Goal: Task Accomplishment & Management: Manage account settings

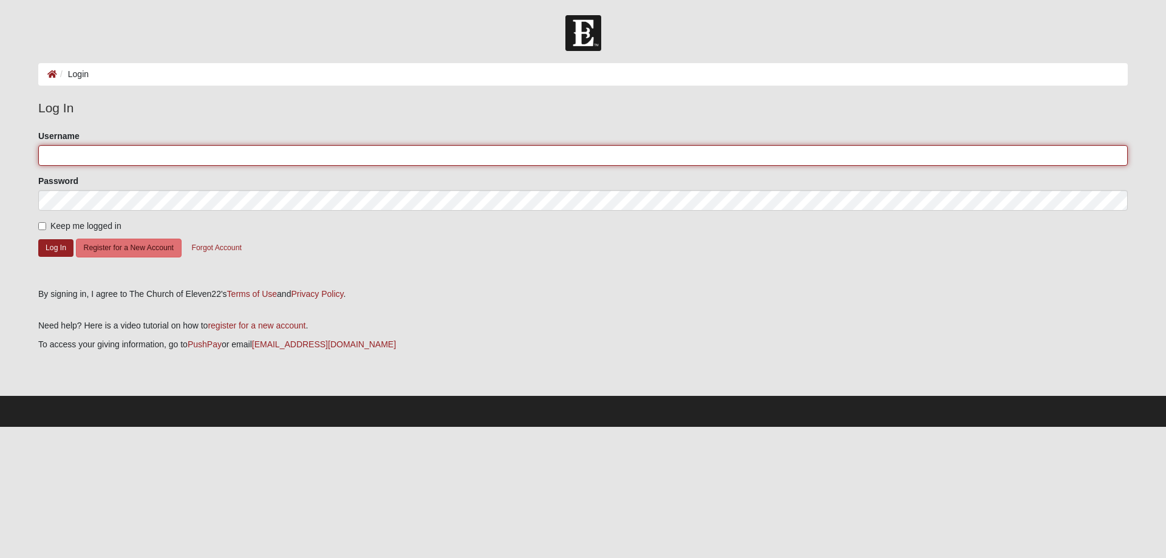
click at [64, 154] on input "Username" at bounding box center [582, 155] width 1089 height 21
type input "moonflowerbug"
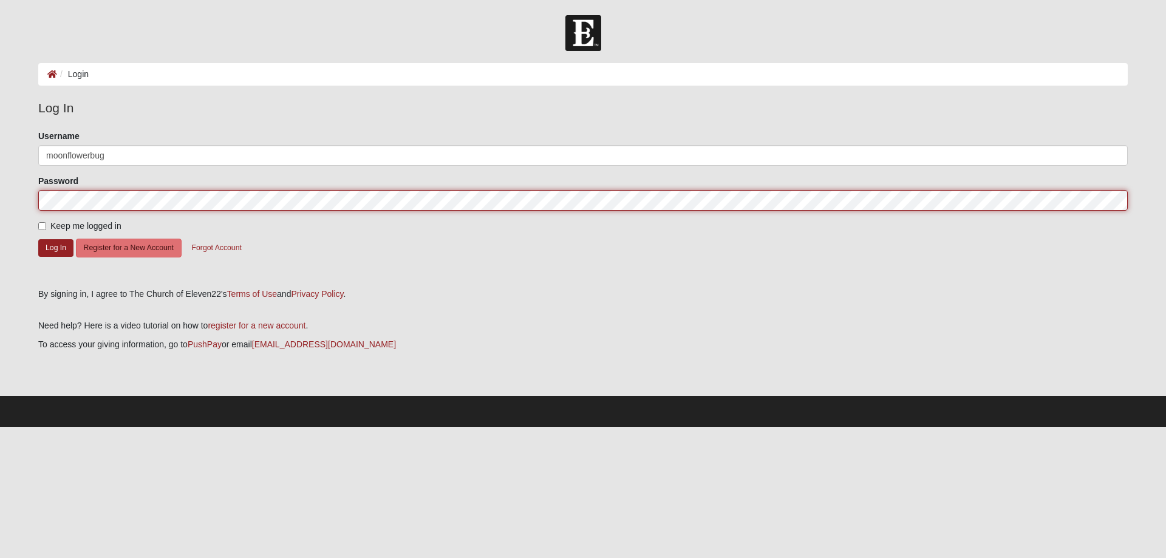
click at [38, 239] on button "Log In" at bounding box center [55, 248] width 35 height 18
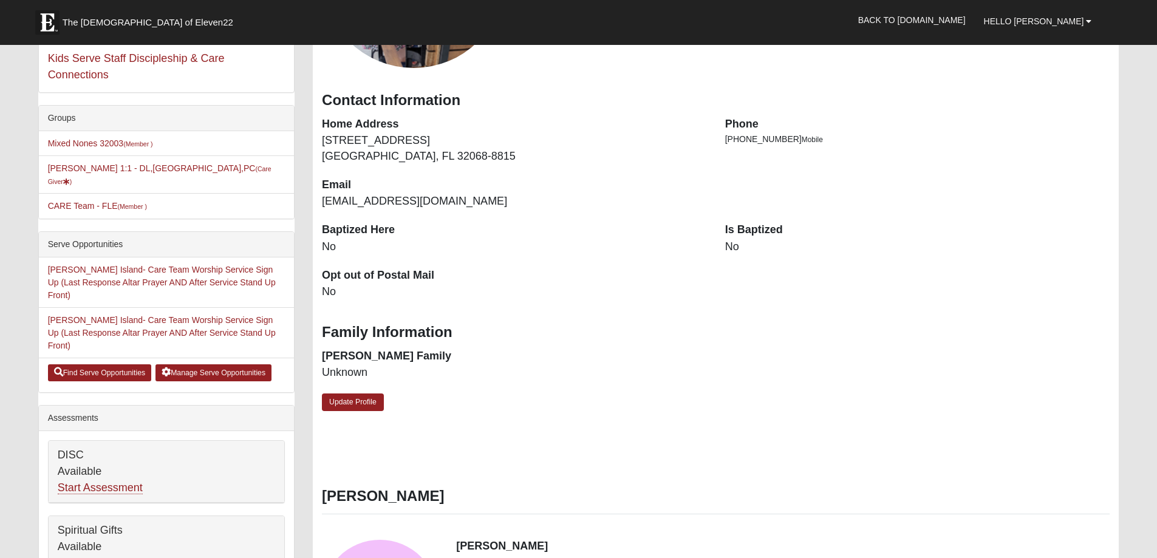
scroll to position [182, 0]
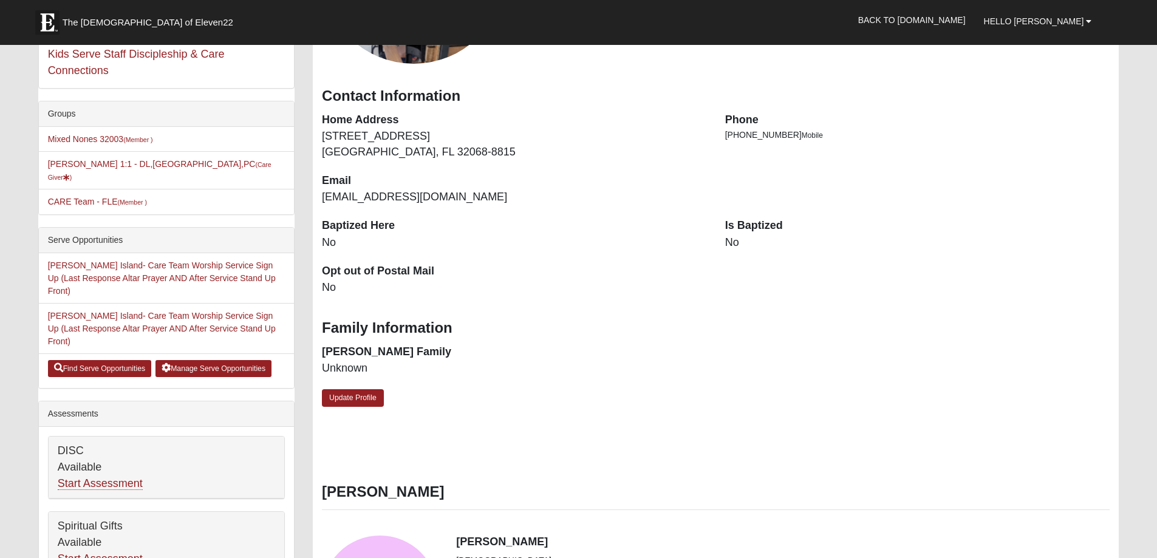
click at [740, 239] on dd "No" at bounding box center [917, 243] width 385 height 16
click at [367, 395] on link "Update Profile" at bounding box center [353, 398] width 62 height 18
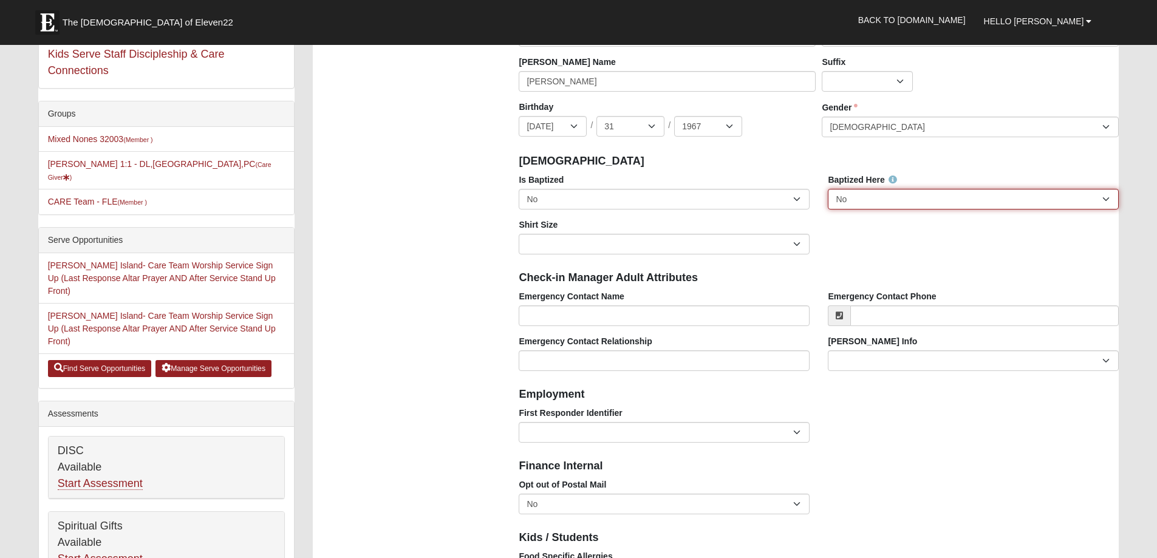
click at [1106, 200] on select "No Yes" at bounding box center [972, 199] width 291 height 21
select select "True"
click at [827, 189] on select "No Yes" at bounding box center [972, 199] width 291 height 21
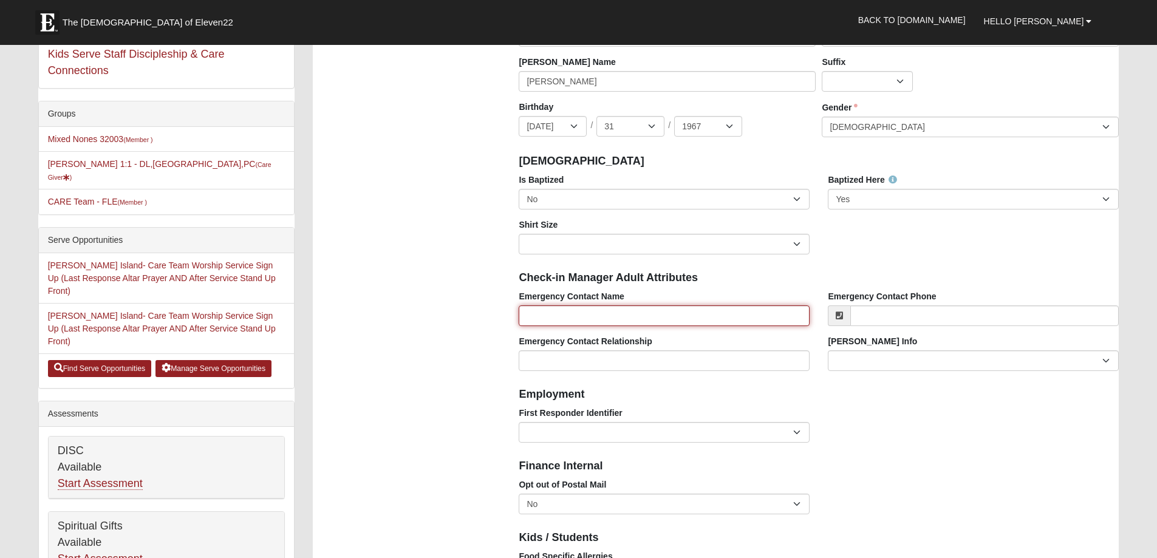
click at [683, 314] on input "Emergency Contact Name" at bounding box center [663, 315] width 291 height 21
type input "[PERSON_NAME]"
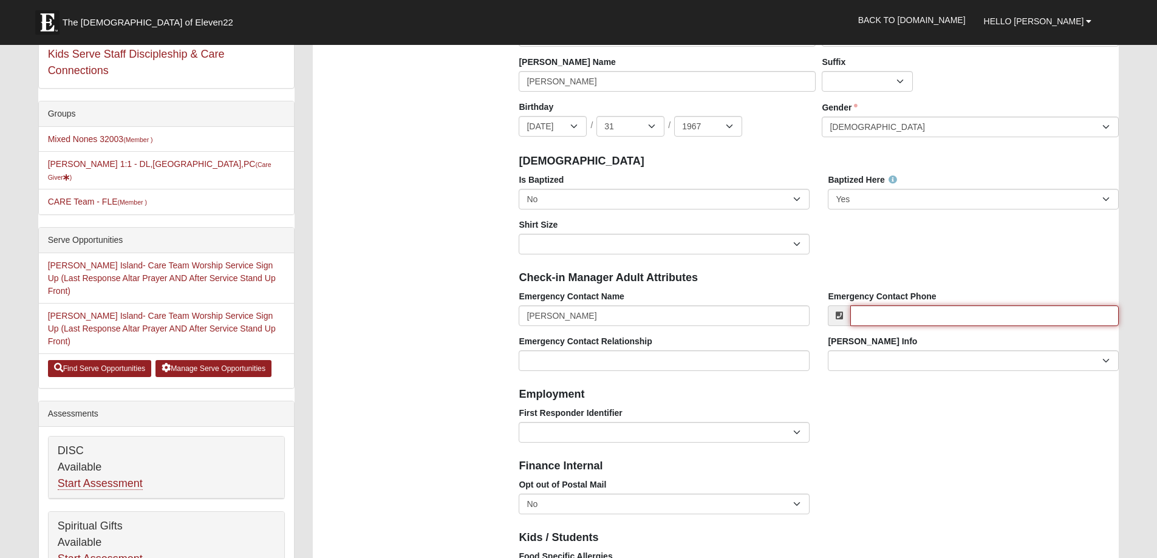
click at [1083, 318] on input "Emergency Contact Phone" at bounding box center [984, 315] width 268 height 21
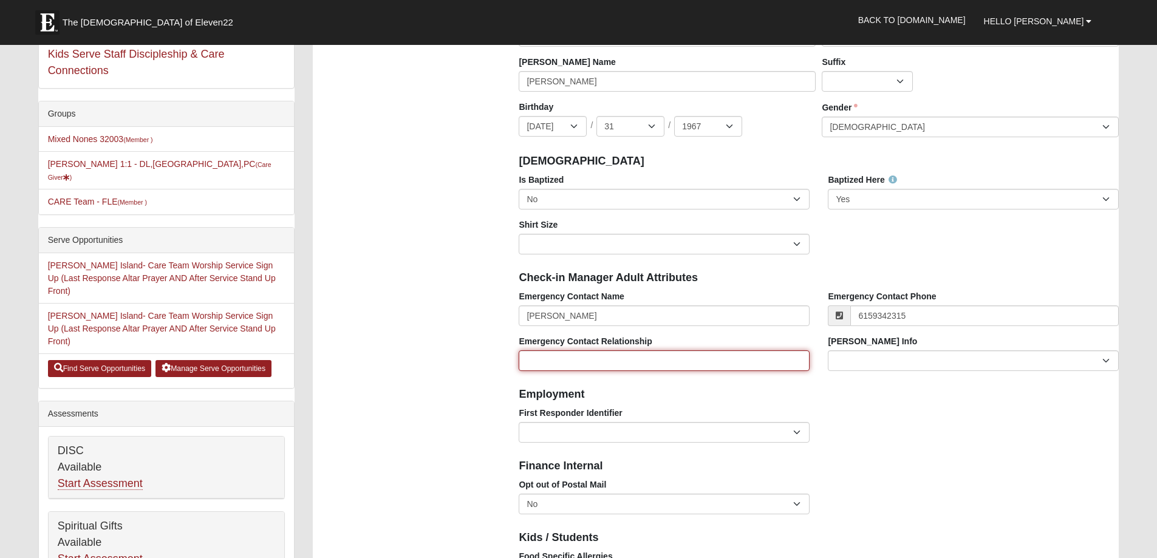
type input "[PHONE_NUMBER]"
click at [695, 356] on input "Emergency Contact Relationship" at bounding box center [663, 360] width 291 height 21
type input "Spouse"
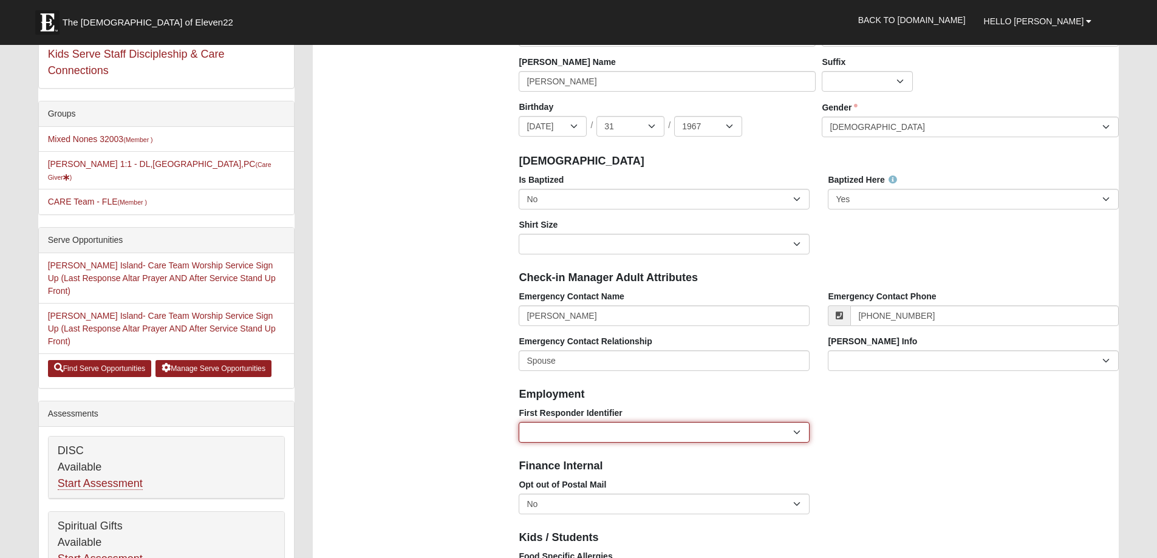
click at [795, 430] on select "EMT | Paramedic | Medical Firefighter | Fire Department Police Officer | Sherif…" at bounding box center [663, 432] width 291 height 21
click at [917, 434] on div "First Responder Identifier EMT | Paramedic | Medical Firefighter | Fire Departm…" at bounding box center [818, 429] width 618 height 45
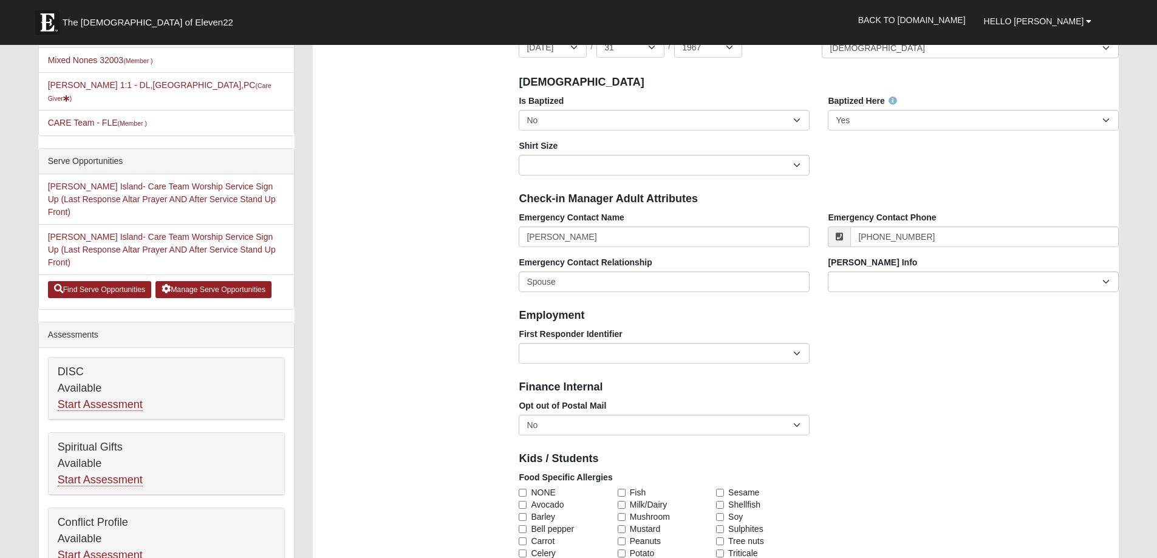
scroll to position [304, 0]
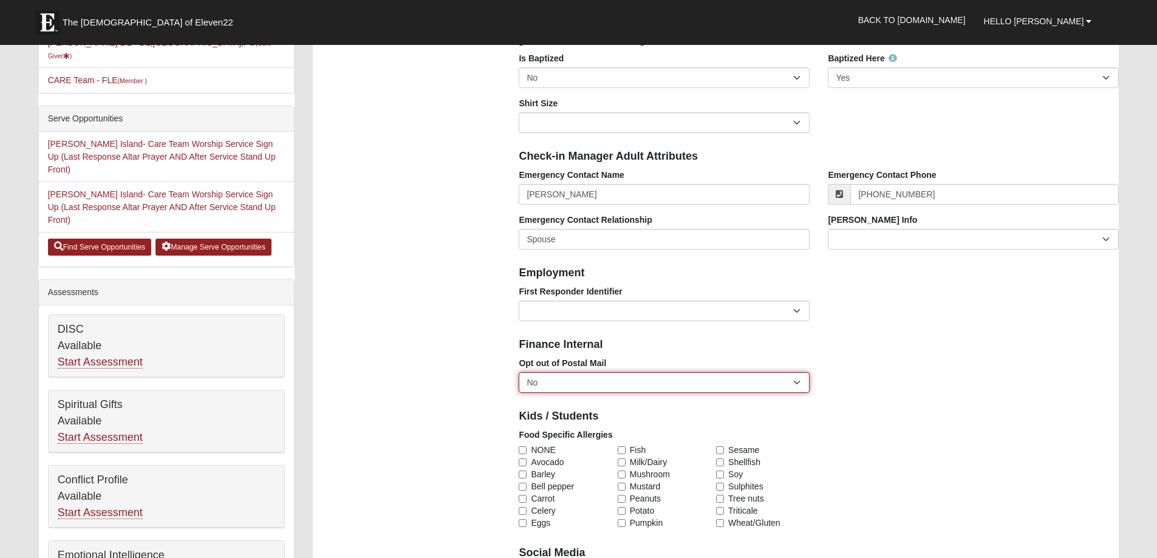
click at [797, 384] on select "No Yes" at bounding box center [663, 382] width 291 height 21
click at [948, 397] on div "Opt out of Postal Mail No Yes" at bounding box center [818, 379] width 618 height 45
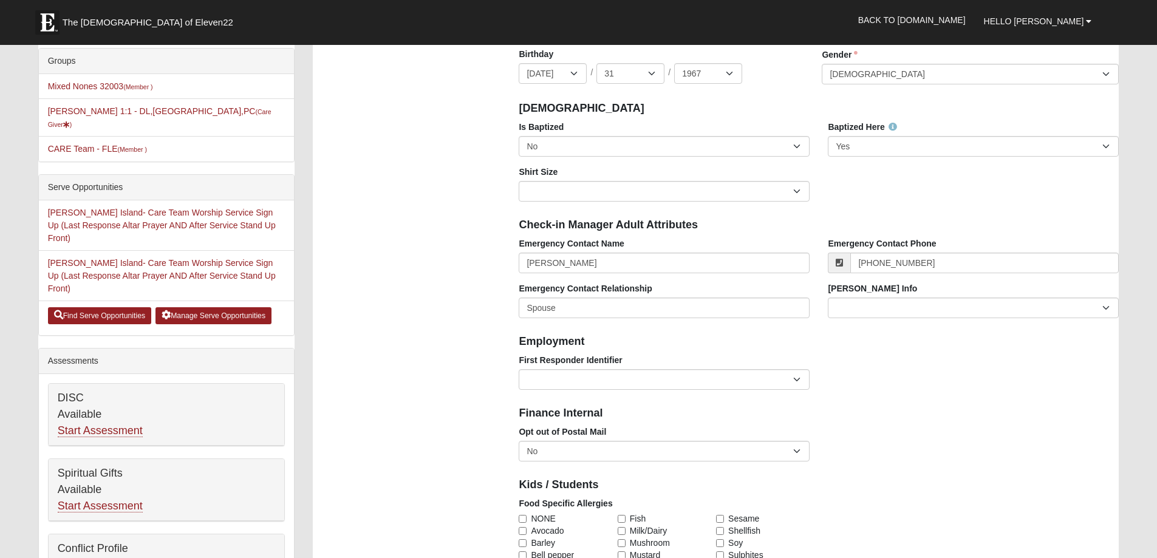
scroll to position [425, 0]
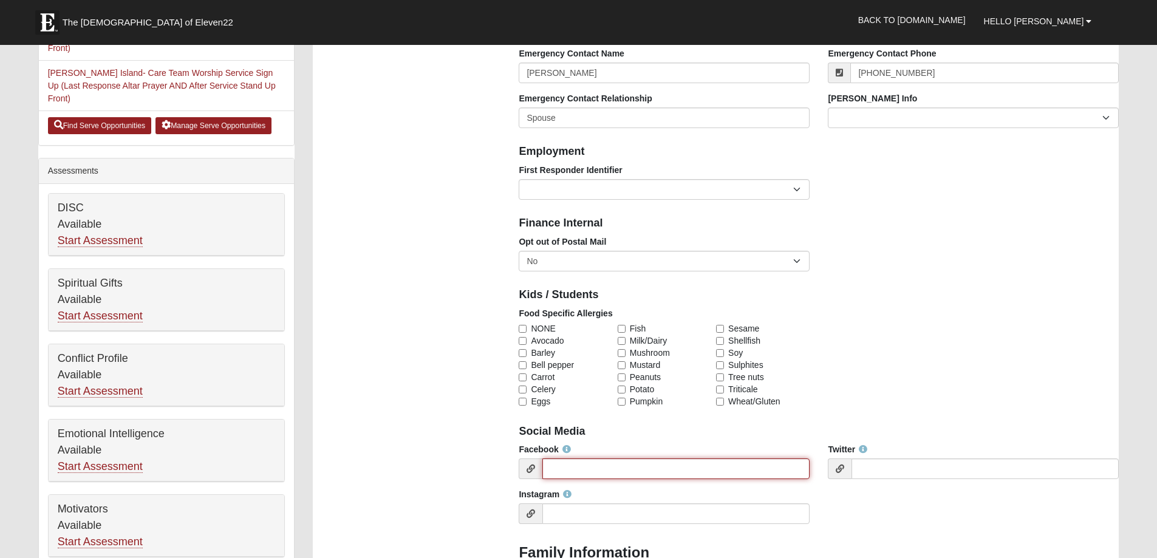
click at [689, 469] on input "Facebook" at bounding box center [675, 468] width 267 height 21
type input "Melissa Timmons Neeley"
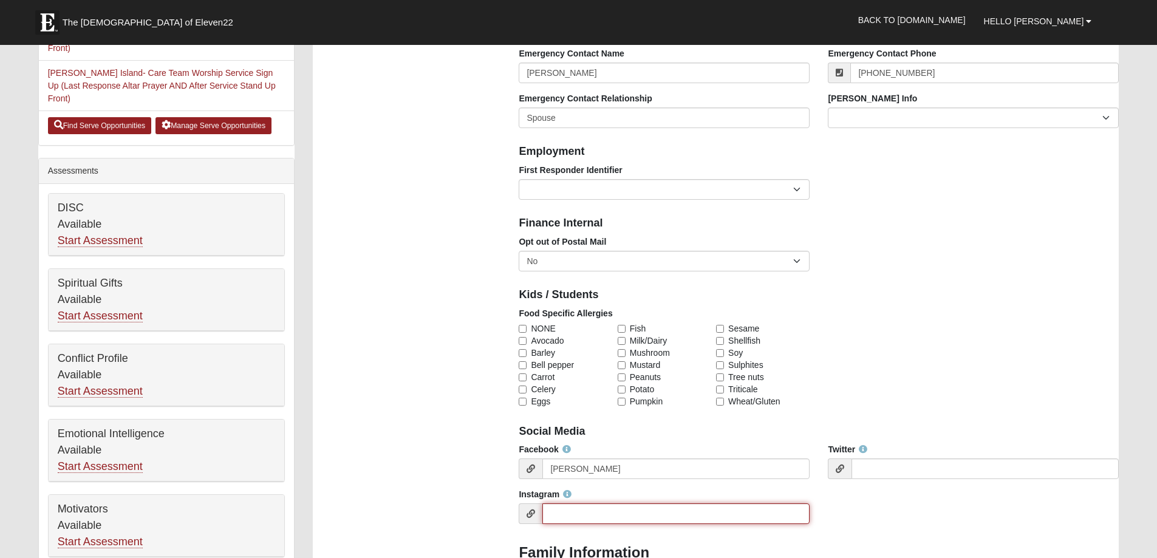
click at [693, 514] on input "Instagram" at bounding box center [675, 513] width 267 height 21
type input "Neeleys Needle Nest"
click at [945, 508] on div "Facebook Melissa Timmons Neeley Twitter Instagram Neeleys Needle Nest" at bounding box center [818, 488] width 618 height 90
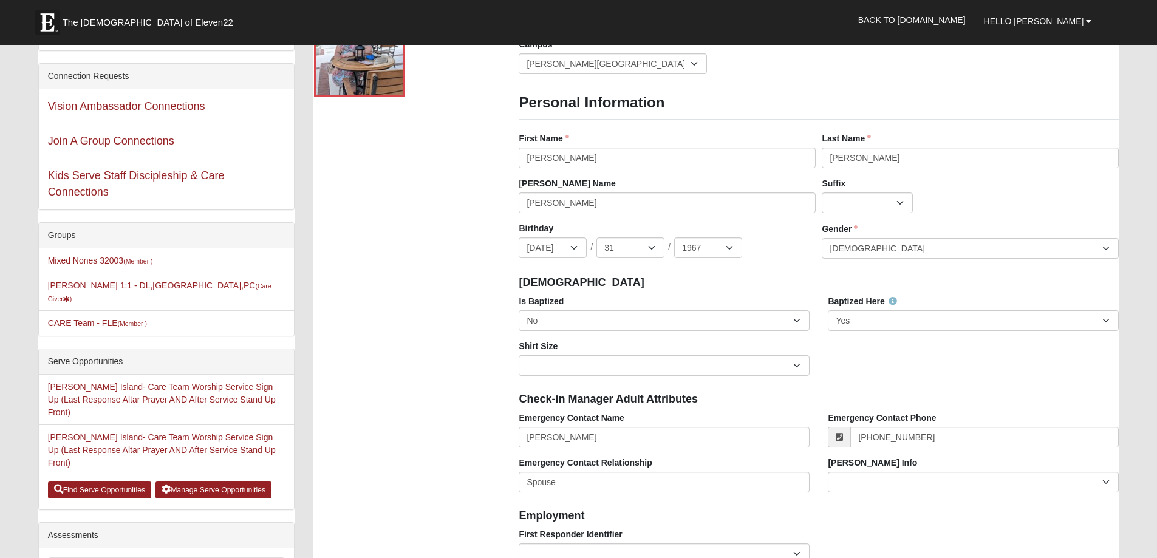
scroll to position [0, 0]
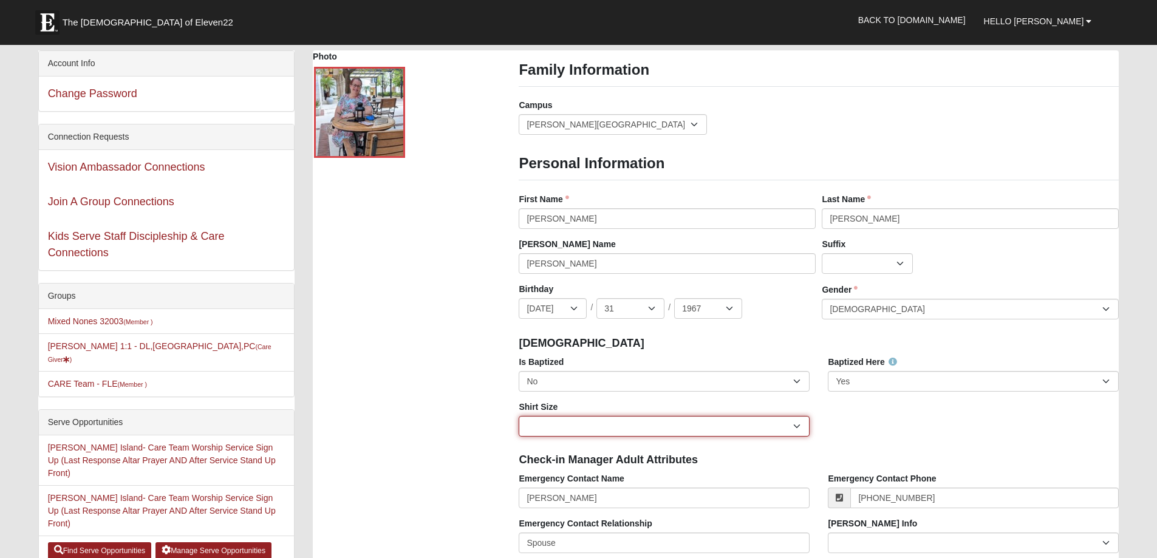
click at [796, 426] on select "Adult Small Adult Medium Adult Large Adult XL Adult XXL Adult 3XL Adult 4XL You…" at bounding box center [663, 426] width 291 height 21
select select "Adult XL"
click at [518, 416] on select "Adult Small Adult Medium Adult Large Adult XL Adult XXL Adult 3XL Adult 4XL You…" at bounding box center [663, 426] width 291 height 21
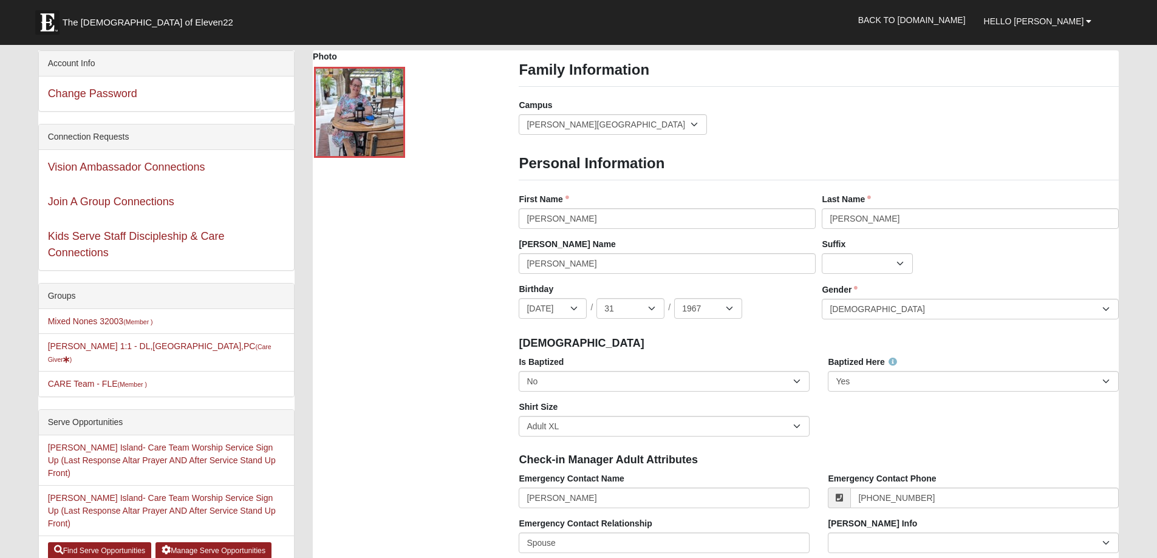
click at [1000, 416] on div "Is Baptized No Yes Baptized Here No Yes Shirt Size Adult Small Adult Medium Adu…" at bounding box center [818, 401] width 618 height 90
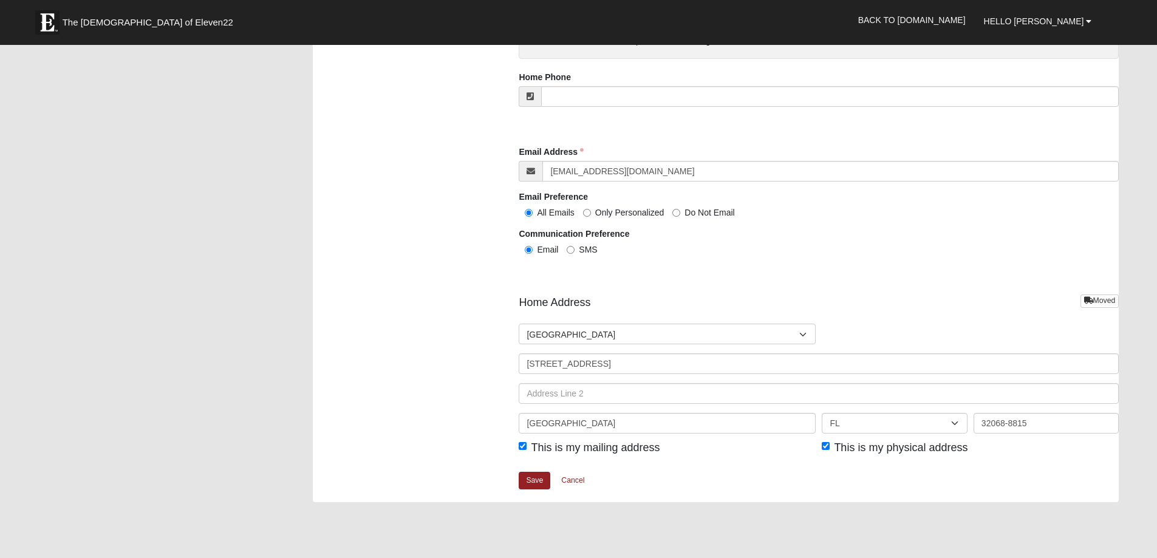
scroll to position [1153, 0]
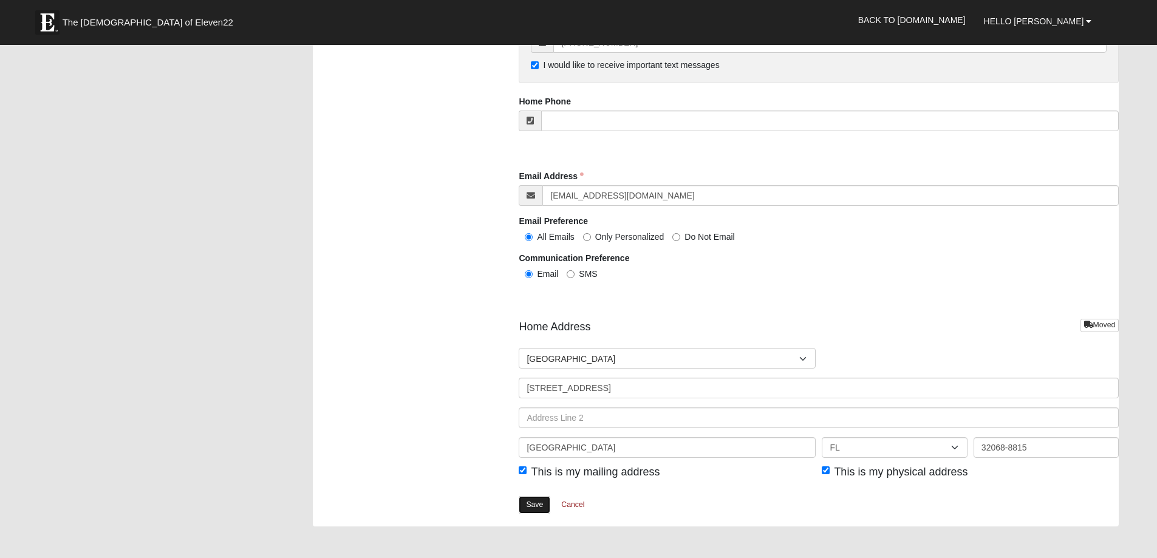
click at [531, 501] on link "Save" at bounding box center [534, 505] width 32 height 18
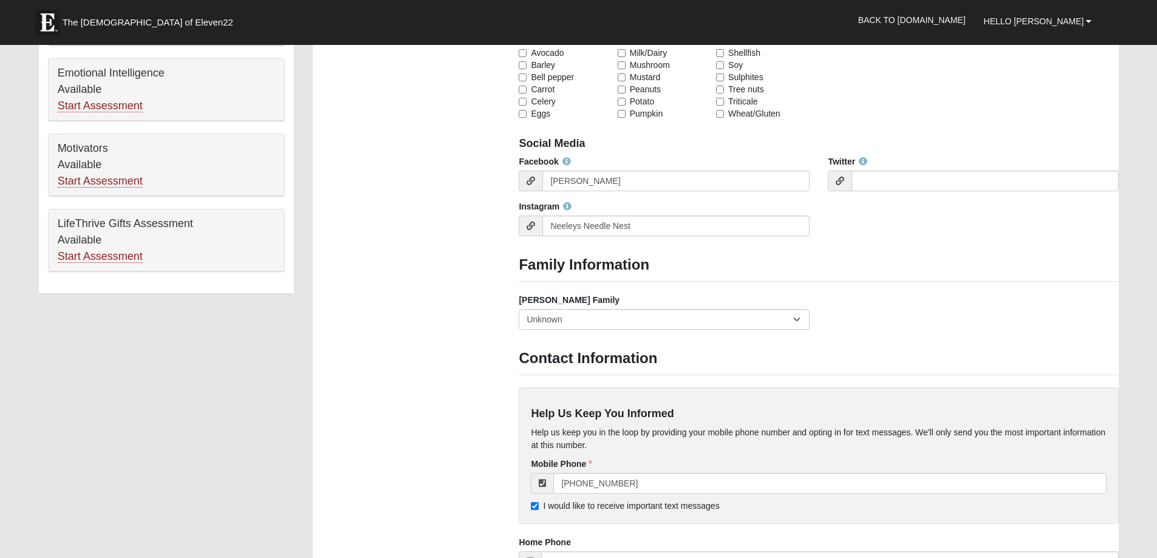
scroll to position [789, 0]
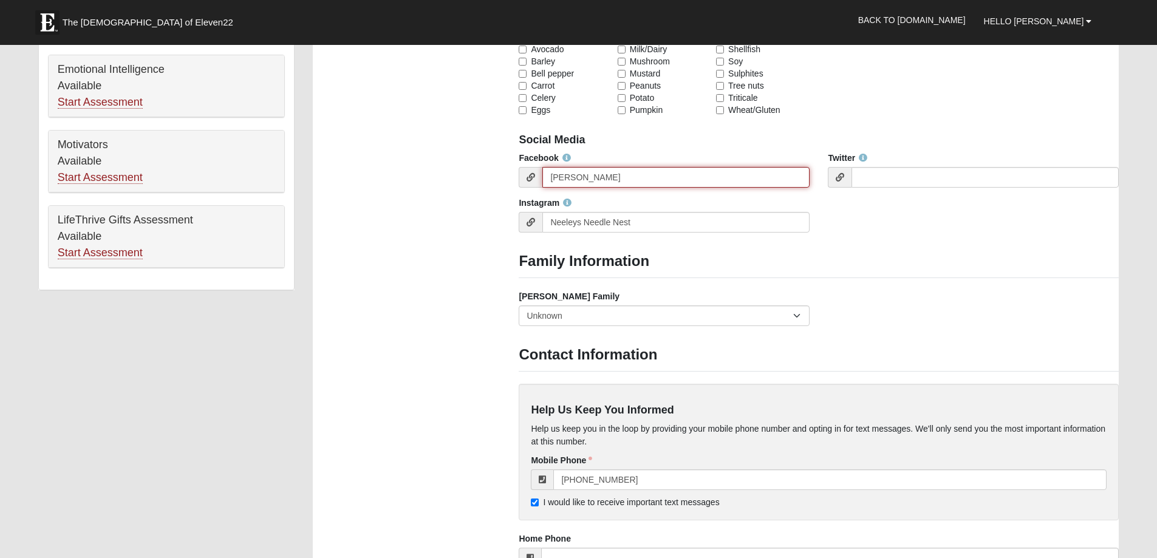
drag, startPoint x: 690, startPoint y: 185, endPoint x: 501, endPoint y: 169, distance: 189.5
click at [503, 169] on div "Photo Family Information Campus Arlington Baymeadows Eleven22 Online Fleming Is…" at bounding box center [716, 148] width 824 height 1629
paste input "https://www.facebook.com/melissa.t.n"
type input "https://www.facebook.com/melissa.t.neeley"
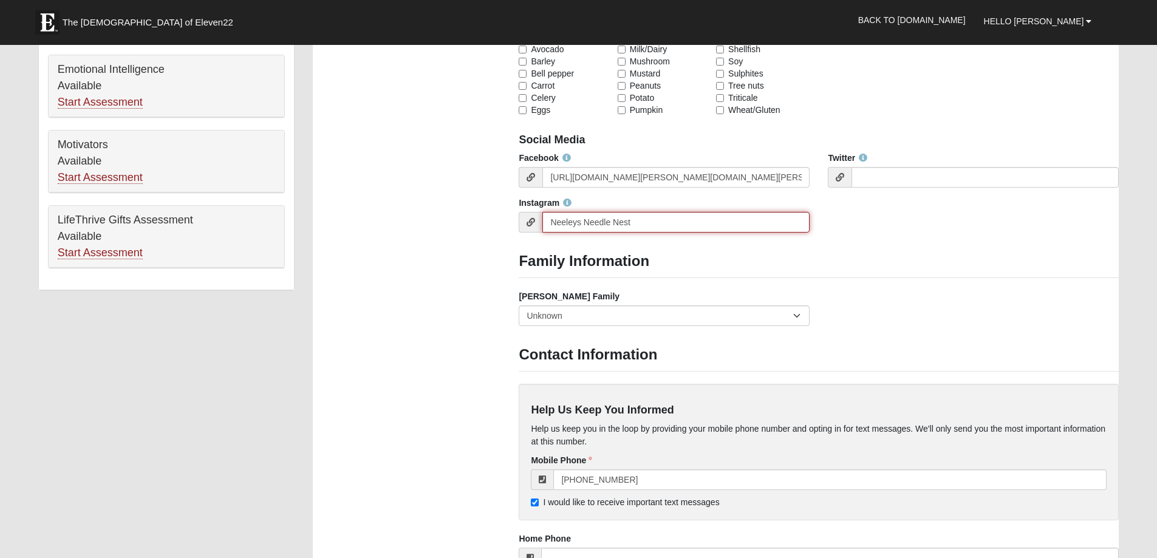
drag, startPoint x: 656, startPoint y: 225, endPoint x: 520, endPoint y: 225, distance: 136.0
click at [520, 225] on div "Neeleys Needle Nest" at bounding box center [663, 222] width 291 height 21
paste input "https://www.instagram.com/neeleysneedlenest/"
type input "https://www.instagram.com/neeleysneedlenest/"
click at [954, 257] on h3 "Family Information" at bounding box center [818, 262] width 600 height 18
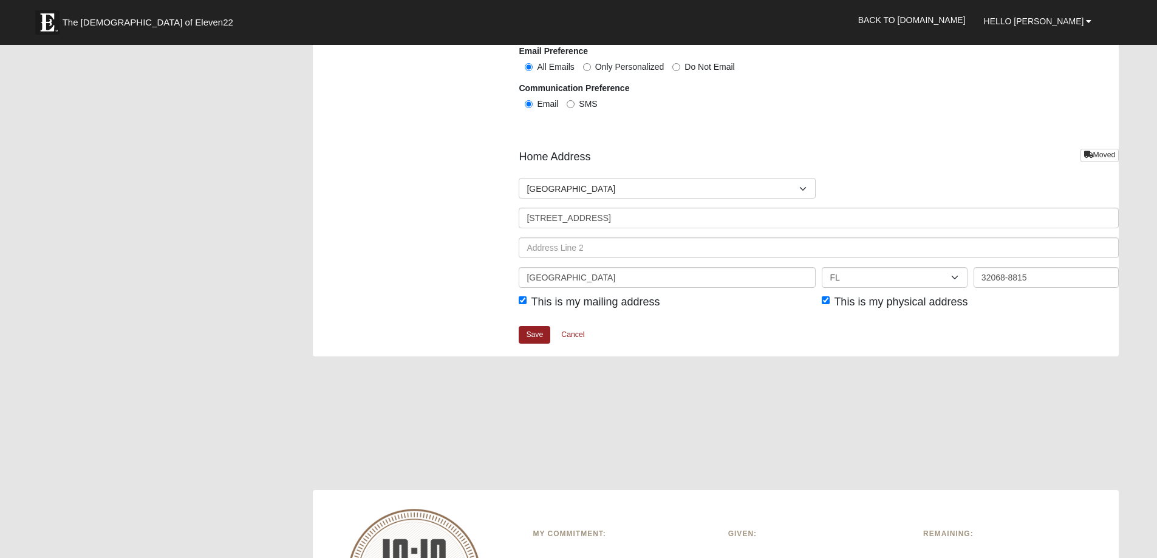
scroll to position [1639, 0]
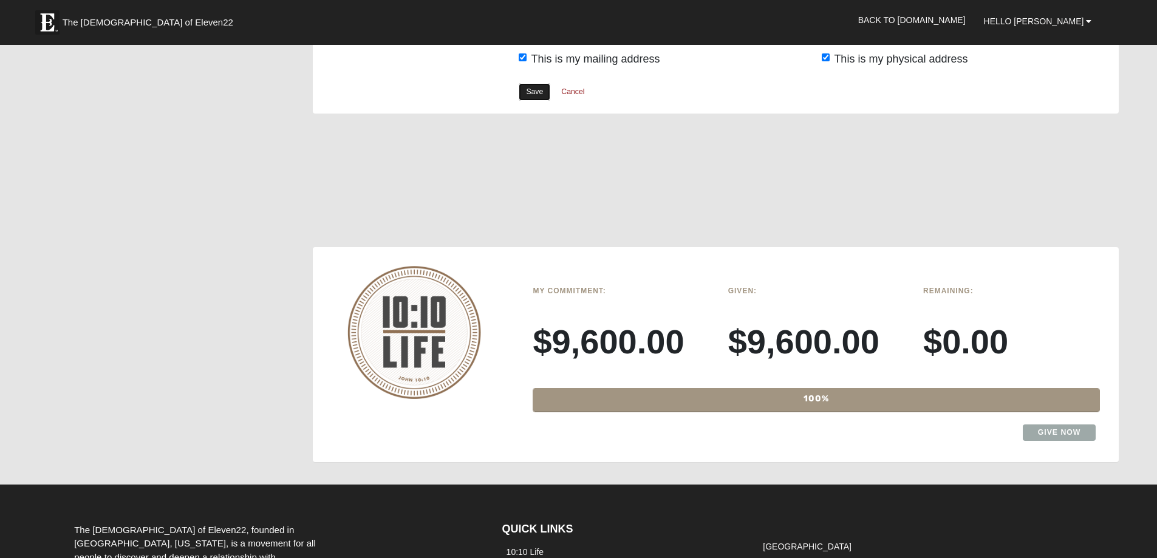
click at [532, 90] on link "Save" at bounding box center [534, 92] width 32 height 18
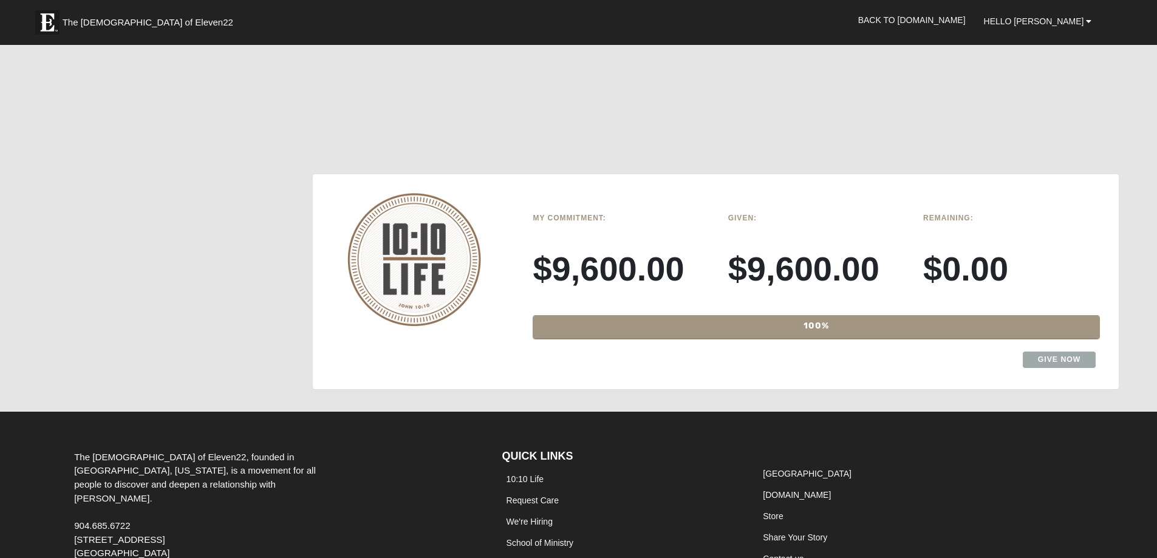
scroll to position [1566, 0]
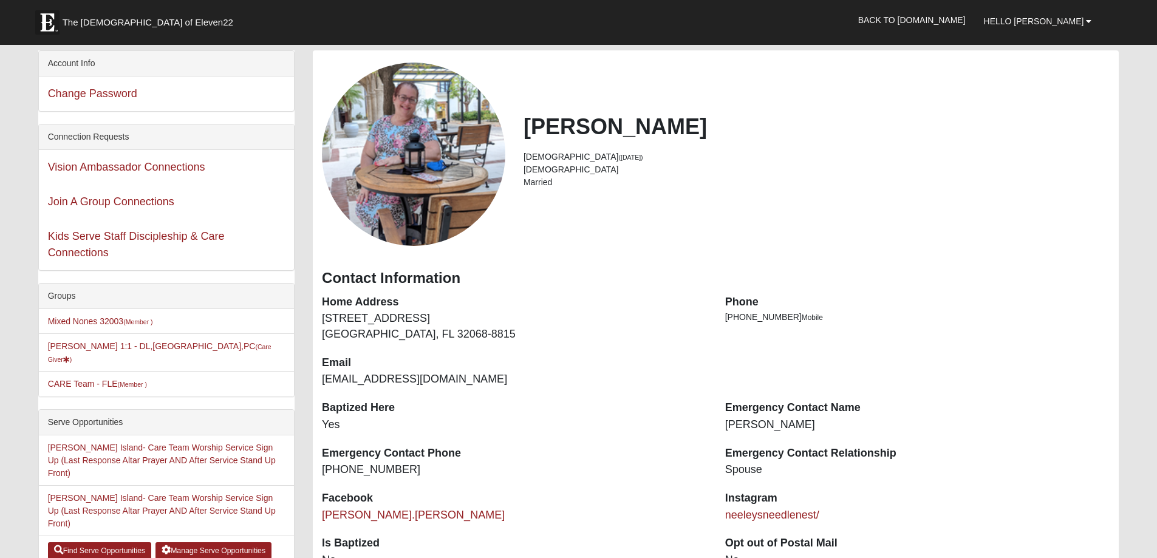
click at [628, 187] on li "Married" at bounding box center [816, 182] width 586 height 13
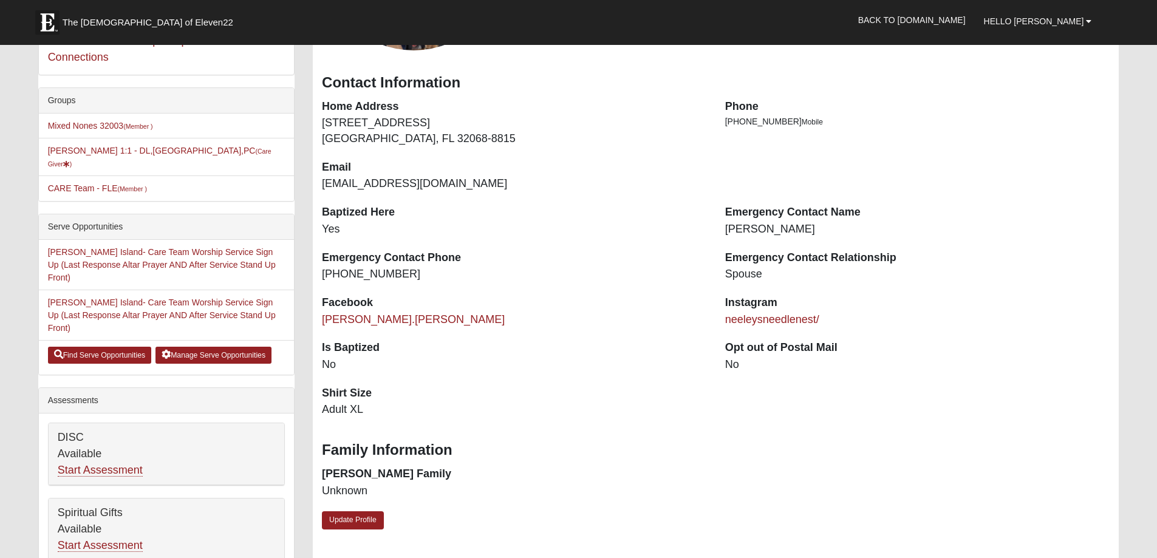
scroll to position [182, 0]
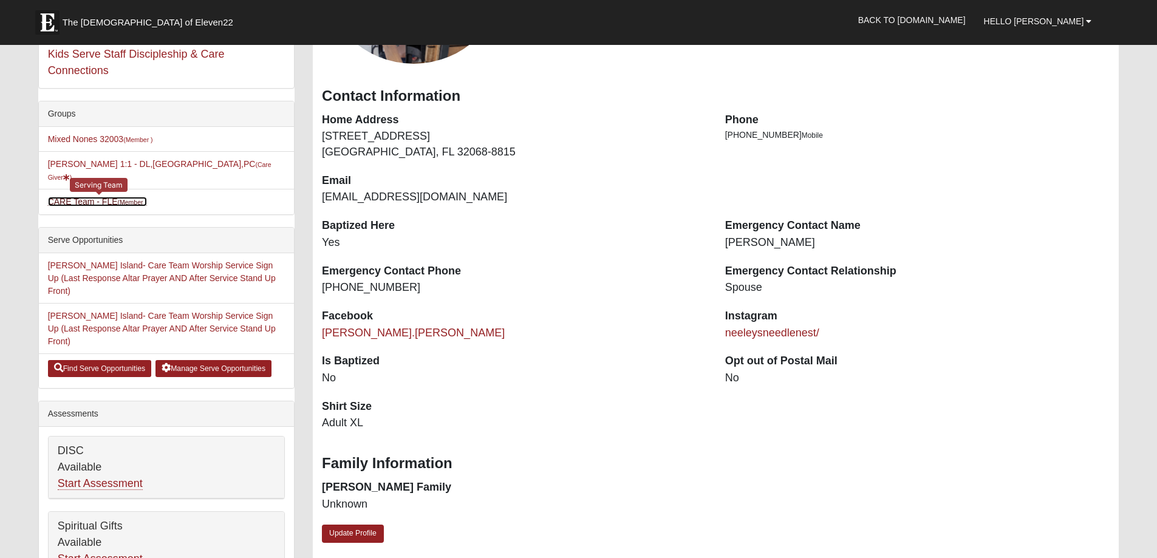
click at [140, 199] on small "(Member )" at bounding box center [132, 202] width 29 height 7
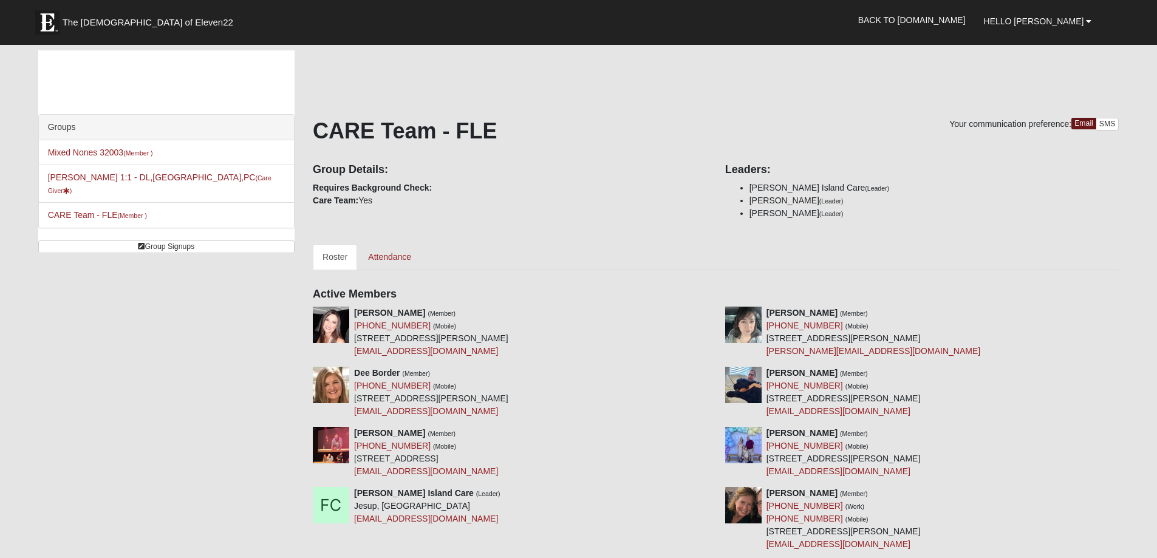
click at [611, 205] on div "Group Details: Requires Background Check: Care Team: Yes" at bounding box center [510, 181] width 412 height 52
click at [177, 178] on small "(Care Giver )" at bounding box center [159, 184] width 223 height 20
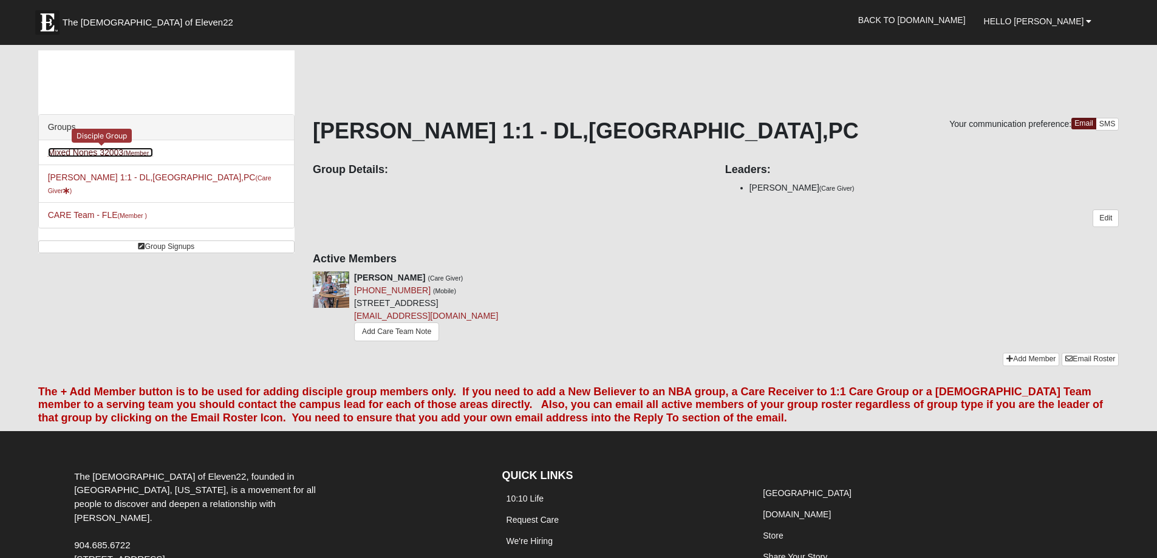
click at [103, 150] on link "Mixed Nones 32003 (Member )" at bounding box center [100, 153] width 105 height 10
